Goal: Find specific page/section: Find specific page/section

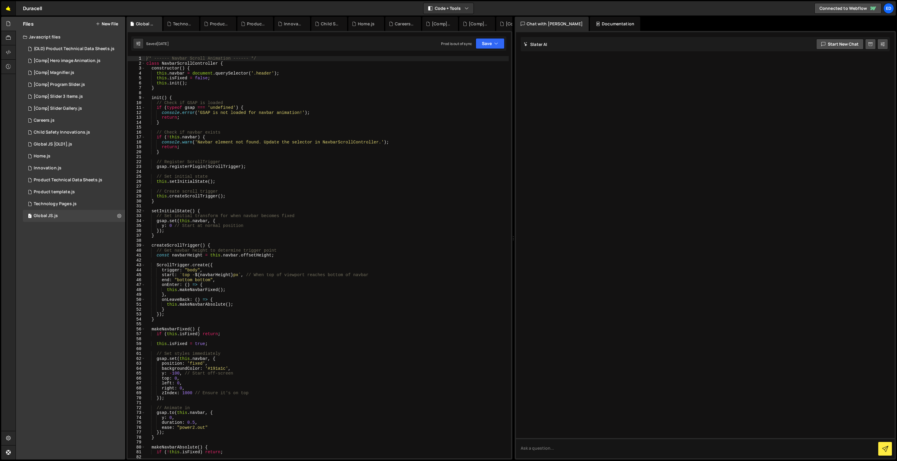
click at [9, 11] on link "🤙" at bounding box center [8, 8] width 15 height 14
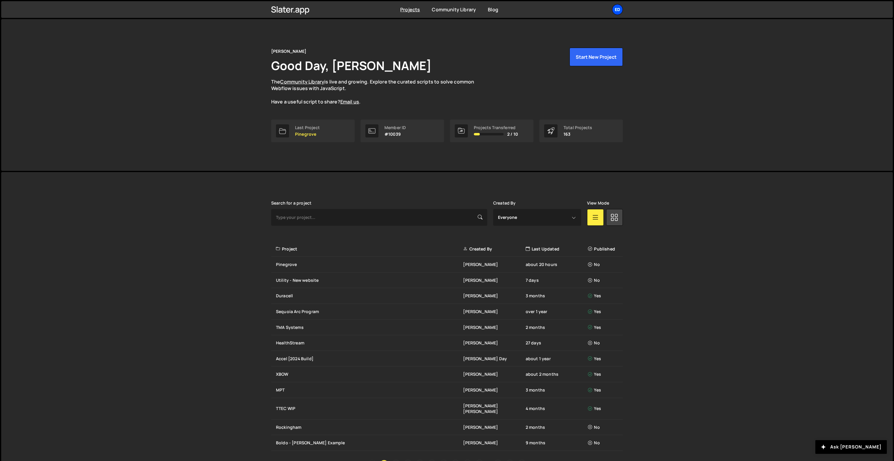
click at [620, 11] on div "Ed" at bounding box center [617, 9] width 11 height 11
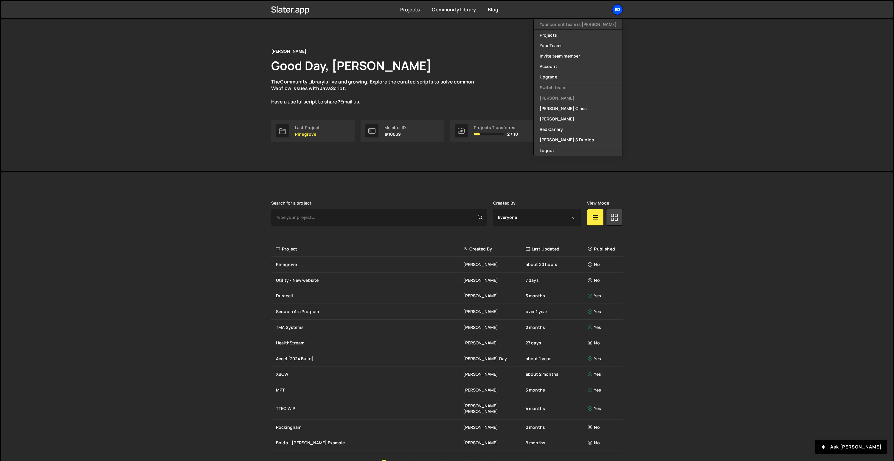
click at [618, 10] on div "Ed" at bounding box center [617, 9] width 11 height 11
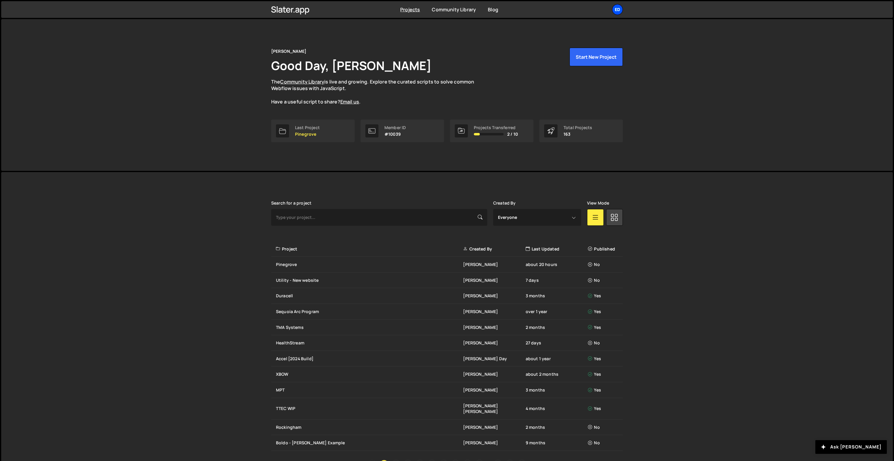
click at [618, 9] on div "Ed" at bounding box center [617, 9] width 11 height 11
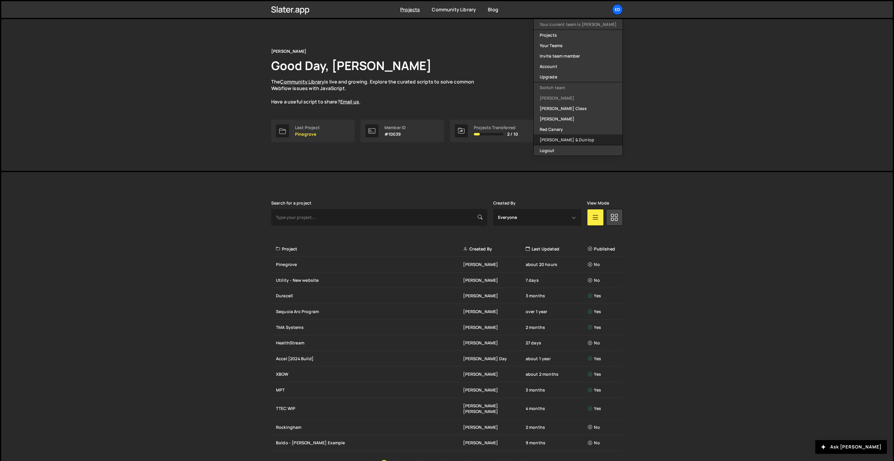
click at [570, 138] on link "[PERSON_NAME] & Dunlop" at bounding box center [578, 139] width 89 height 10
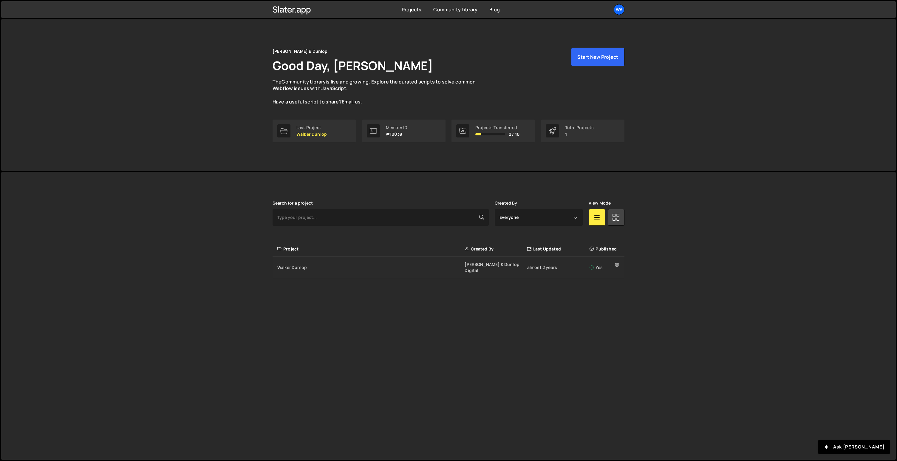
click at [294, 268] on div "Walker Dunlop Walker & Dunlop Digital almost 2 years Yes" at bounding box center [448, 267] width 352 height 21
click at [293, 265] on div "Walker Dunlop" at bounding box center [370, 267] width 187 height 6
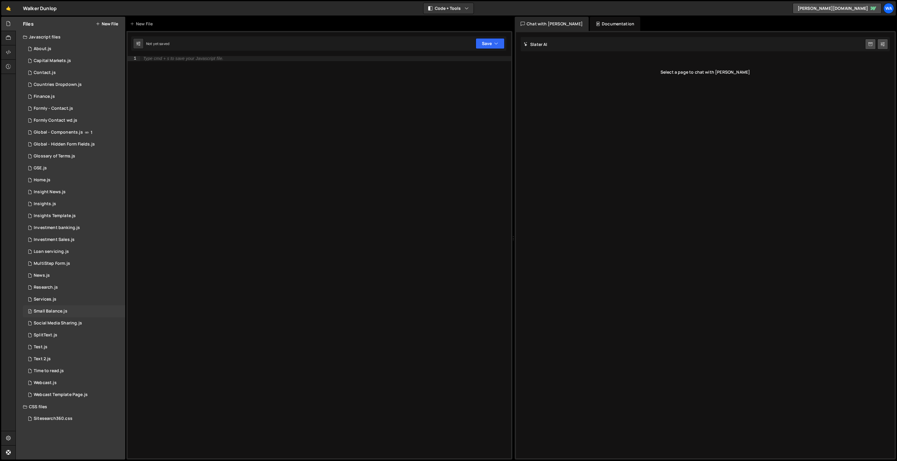
click at [52, 311] on div "Small Balance.js" at bounding box center [51, 311] width 34 height 5
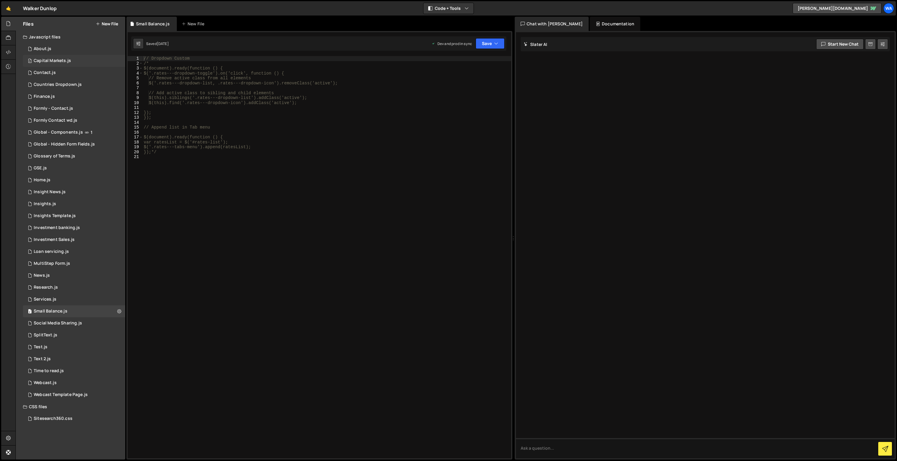
click at [64, 60] on div "Capital Markets.js" at bounding box center [52, 60] width 37 height 5
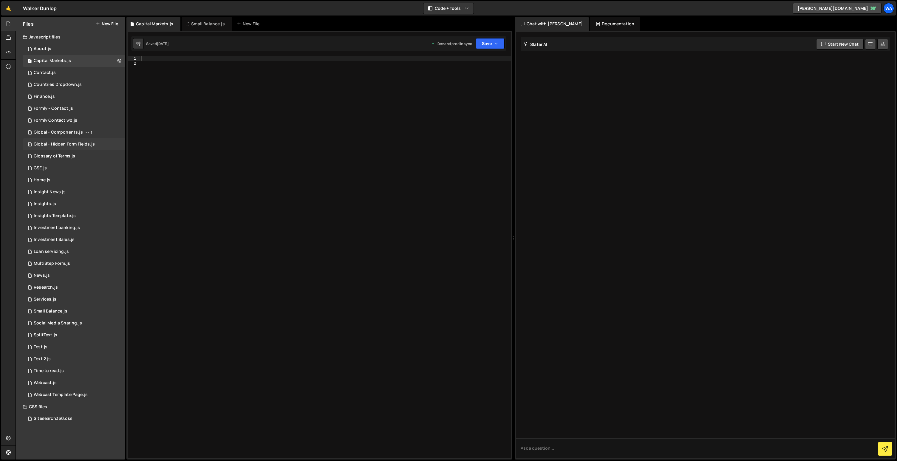
click at [69, 146] on div "Global - Hidden Form Fields.js" at bounding box center [64, 144] width 61 height 5
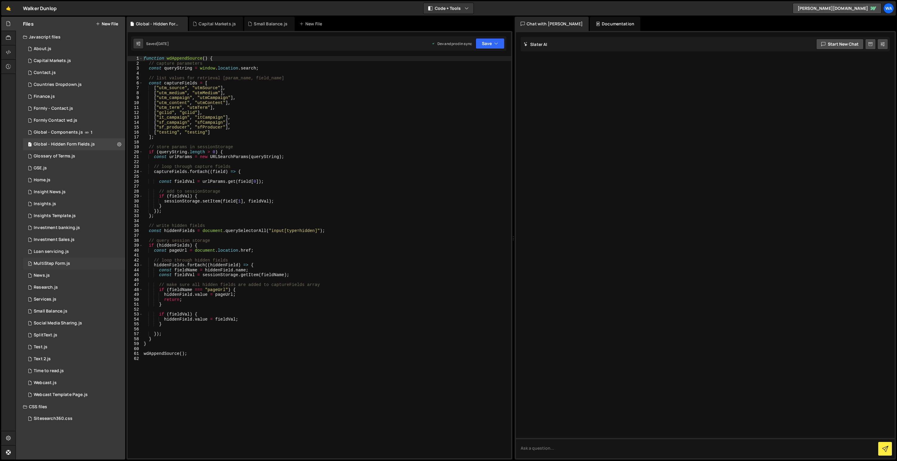
click at [49, 262] on div "MultiStep Form.js" at bounding box center [52, 263] width 36 height 5
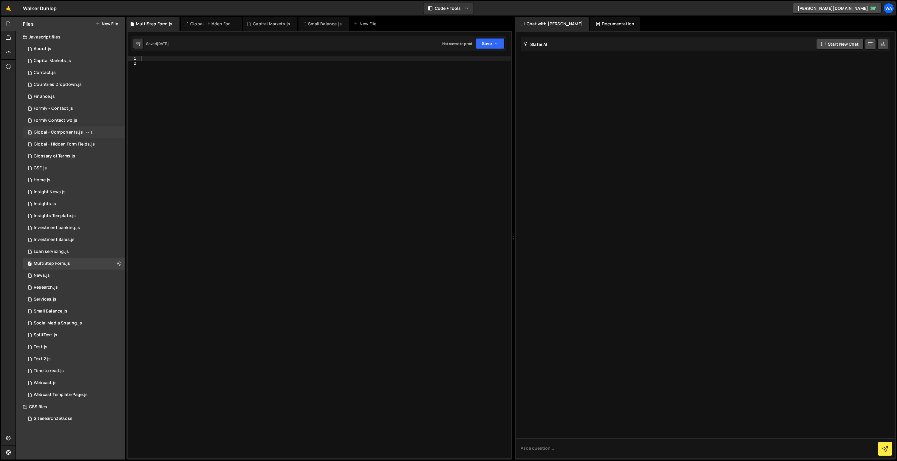
click at [56, 130] on div "Global - Components.js" at bounding box center [58, 132] width 49 height 5
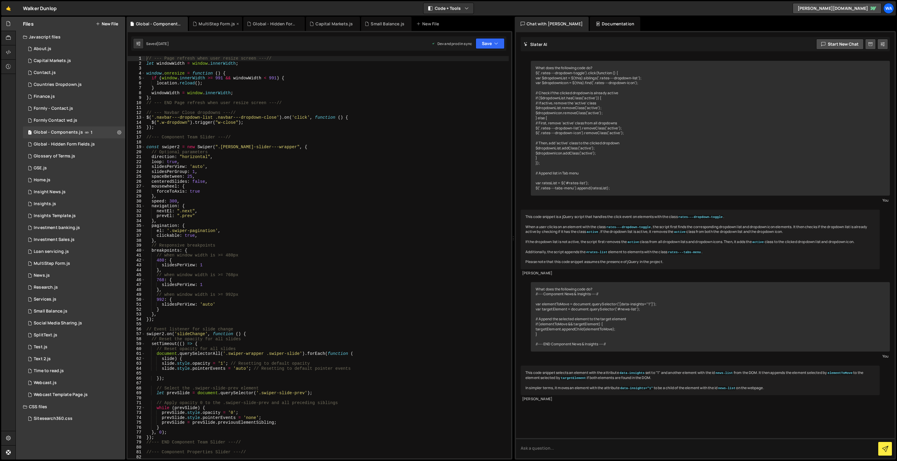
click at [224, 24] on div "MultiStep Form.js" at bounding box center [217, 24] width 36 height 6
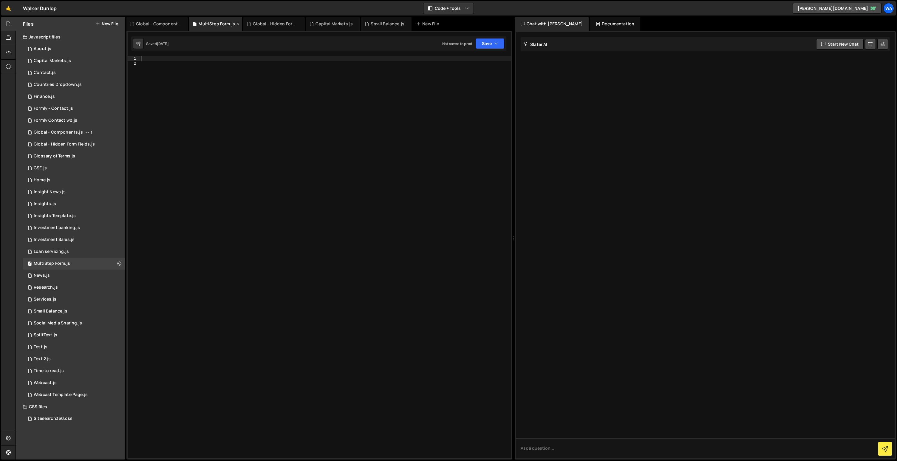
click at [236, 24] on icon at bounding box center [237, 24] width 4 height 6
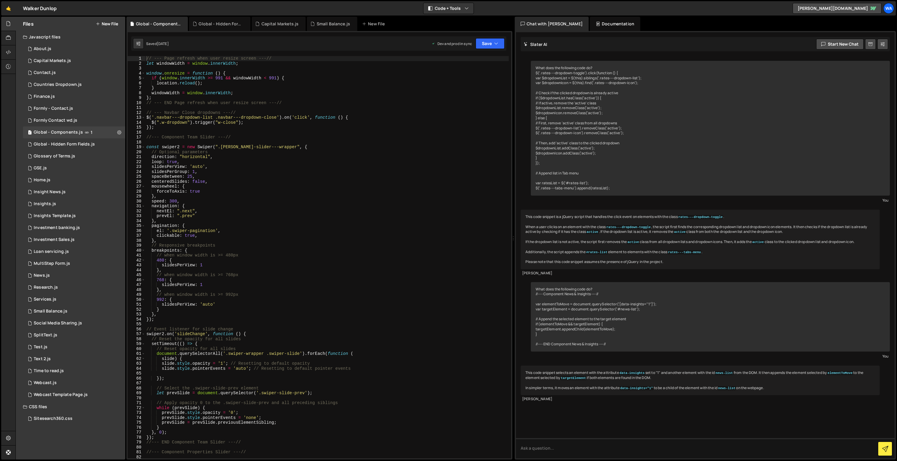
click at [236, 24] on div "Global - Hidden Form Fields.js" at bounding box center [221, 24] width 45 height 6
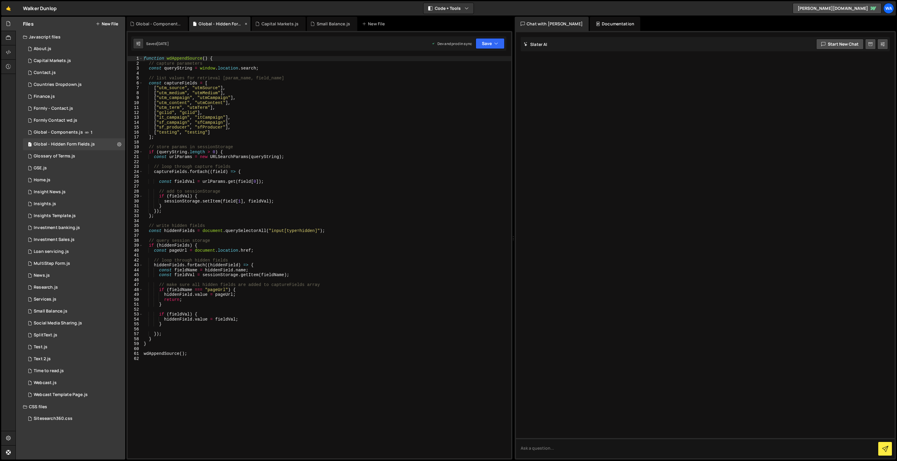
click at [246, 24] on icon at bounding box center [246, 24] width 4 height 6
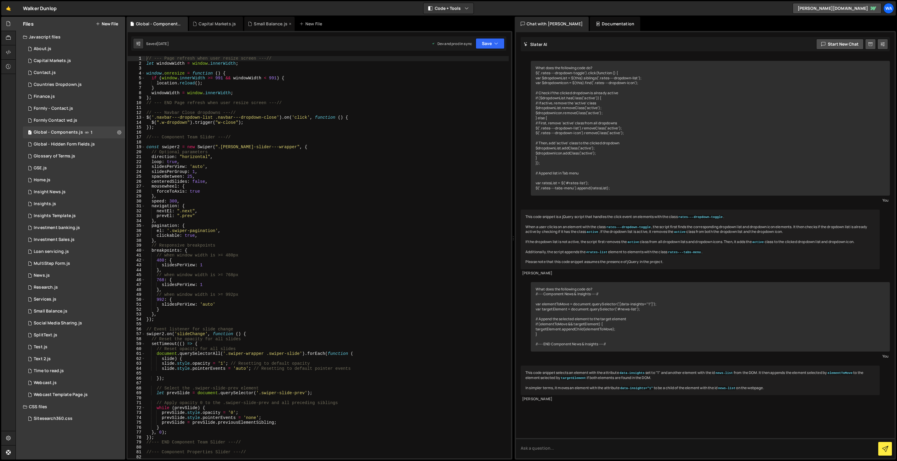
click at [248, 24] on icon at bounding box center [250, 24] width 4 height 6
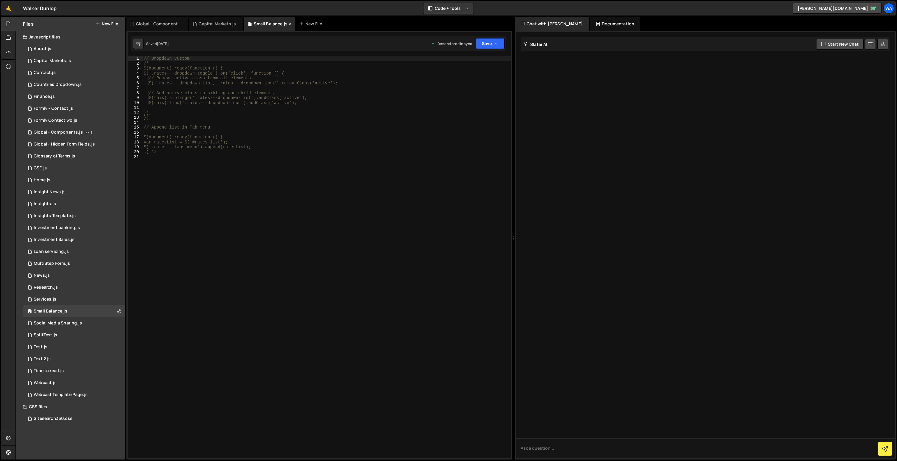
click at [289, 24] on icon at bounding box center [290, 24] width 4 height 6
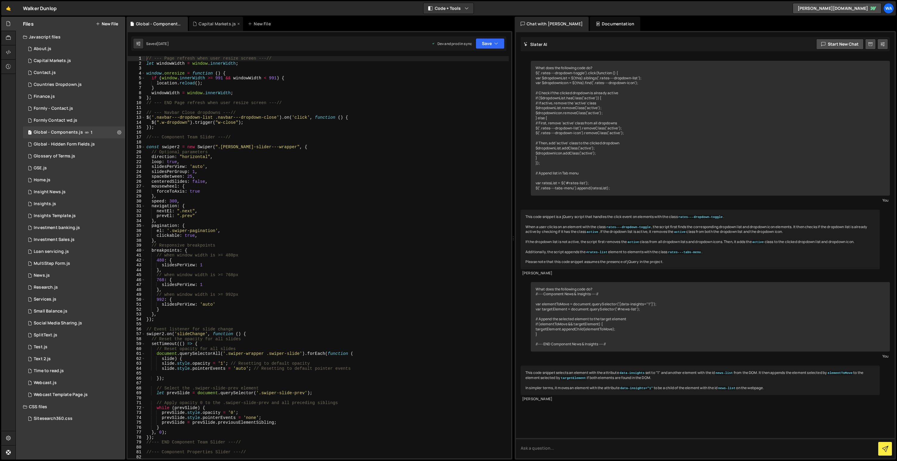
click at [233, 23] on div "Capital Markets.js" at bounding box center [217, 24] width 37 height 6
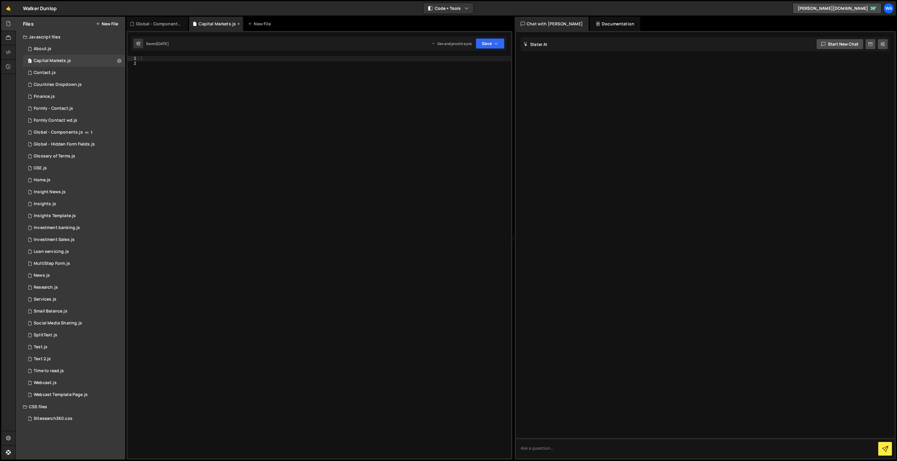
click at [238, 25] on icon at bounding box center [238, 24] width 4 height 6
